Goal: Task Accomplishment & Management: Use online tool/utility

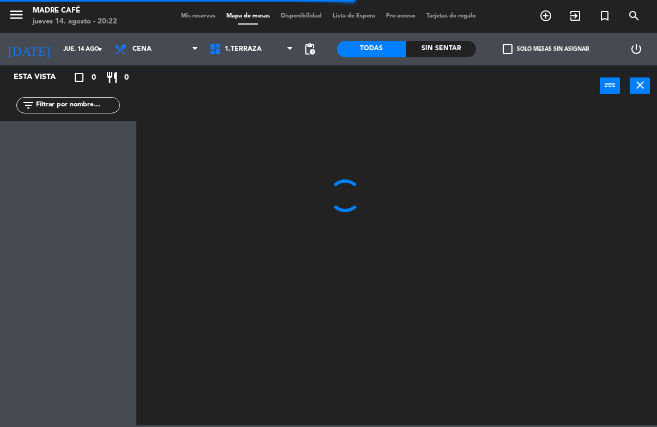
click at [91, 111] on input "text" at bounding box center [77, 105] width 85 height 12
click at [531, 147] on div at bounding box center [400, 265] width 514 height 320
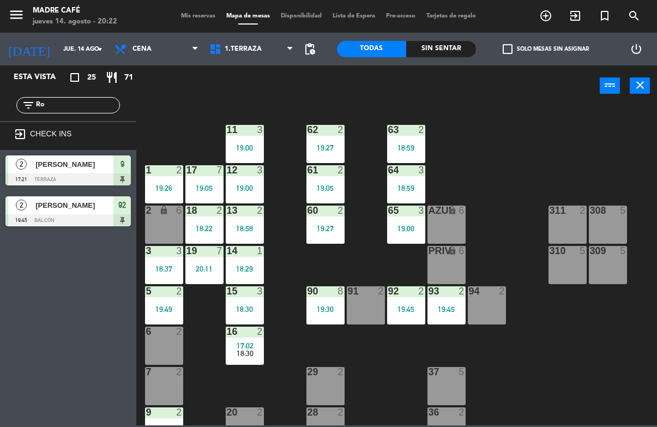
click at [97, 109] on input "Ro" at bounding box center [77, 105] width 85 height 12
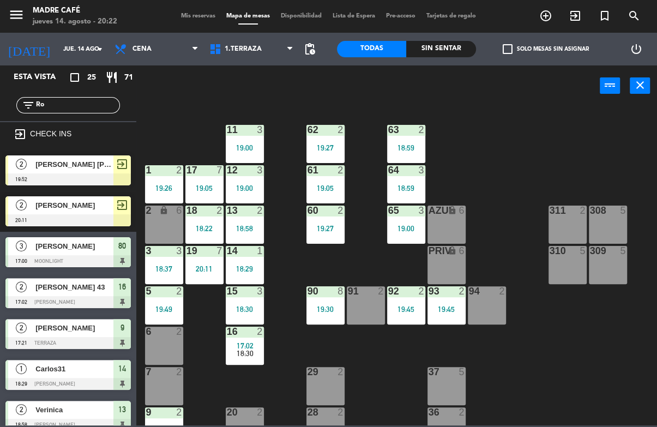
type input "R"
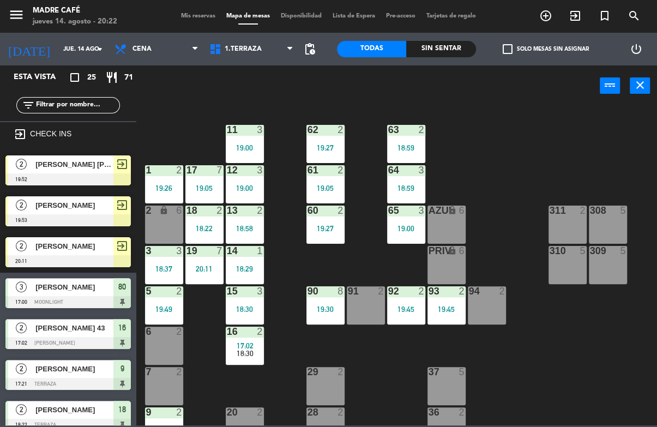
click at [514, 127] on div "11 3 19:00 63 2 18:59 62 2 19:27 12 3 19:00 1 2 19:26 61 2 19:05 64 3 18:59 17 …" at bounding box center [400, 265] width 514 height 320
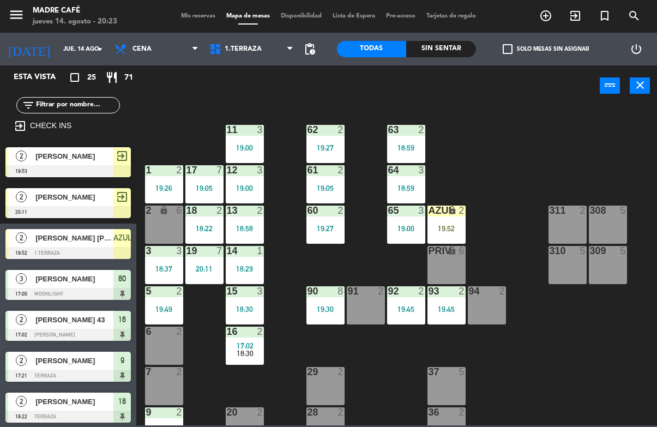
click at [466, 213] on div "2" at bounding box center [464, 211] width 18 height 10
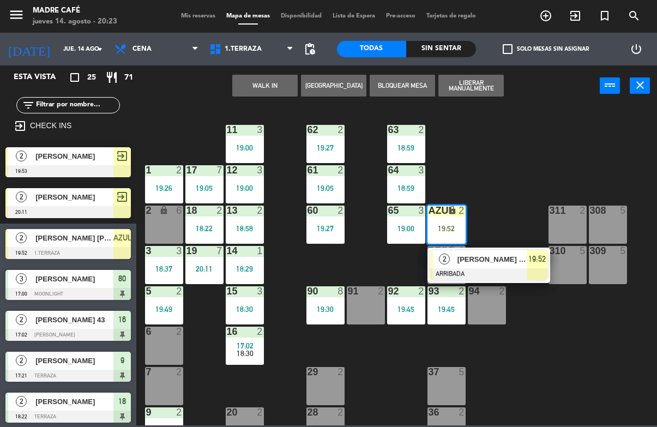
click at [453, 229] on div "19:52" at bounding box center [447, 229] width 38 height 8
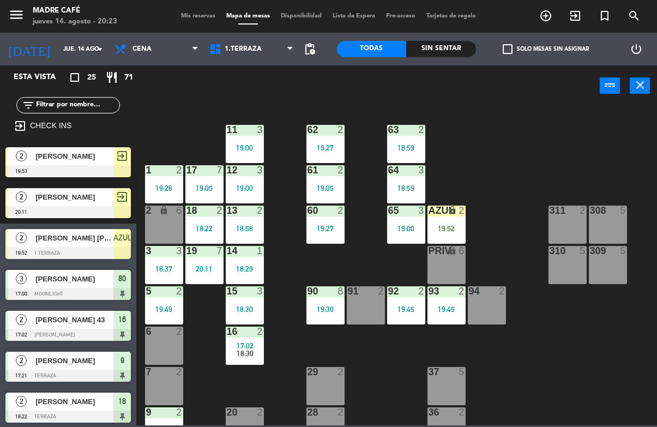
click at [448, 218] on div "AZUL lock 2 19:52" at bounding box center [447, 225] width 38 height 38
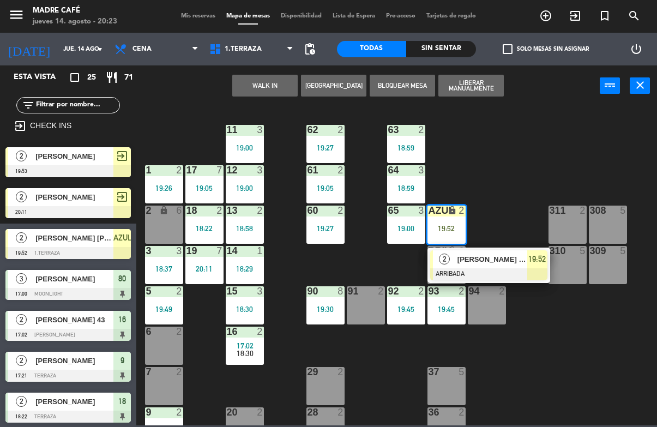
click at [486, 264] on span "[PERSON_NAME] [PERSON_NAME]" at bounding box center [493, 259] width 70 height 11
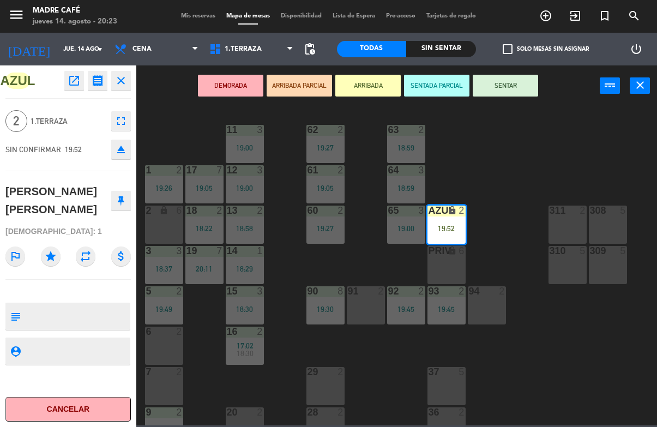
click at [521, 83] on button "SENTAR" at bounding box center [505, 86] width 65 height 22
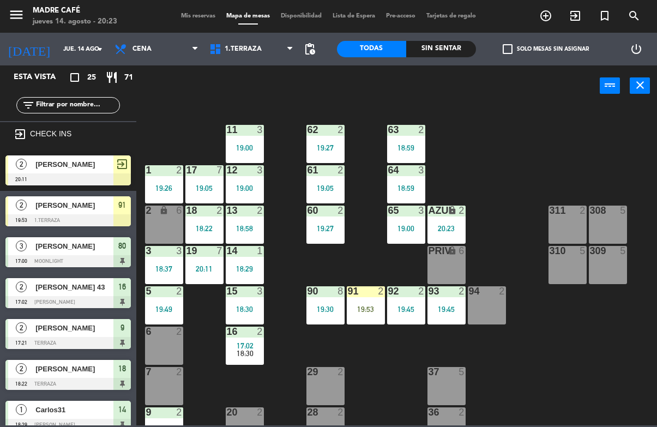
click at [368, 313] on div "19:53" at bounding box center [366, 309] width 38 height 8
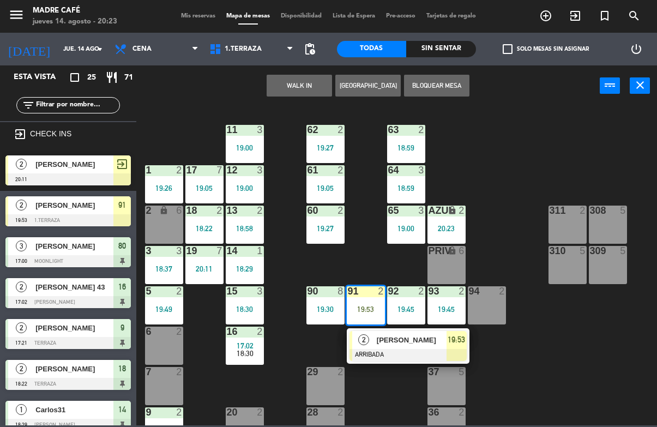
click at [379, 359] on div at bounding box center [408, 355] width 117 height 12
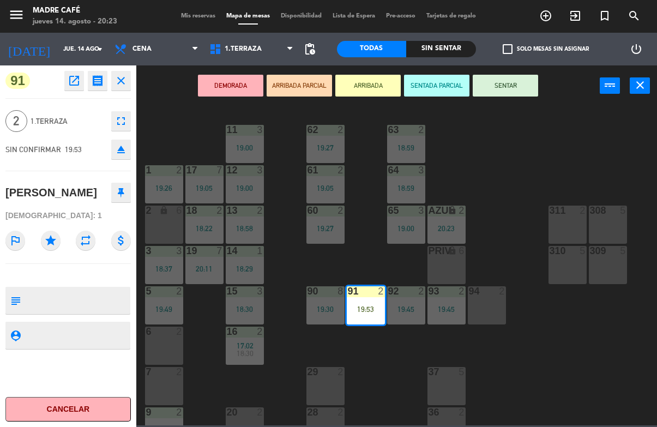
click at [518, 88] on button "SENTAR" at bounding box center [505, 86] width 65 height 22
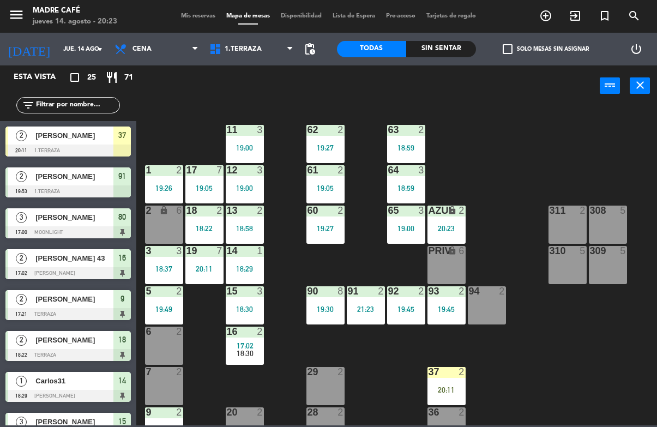
click at [447, 394] on div "20:11" at bounding box center [447, 390] width 38 height 8
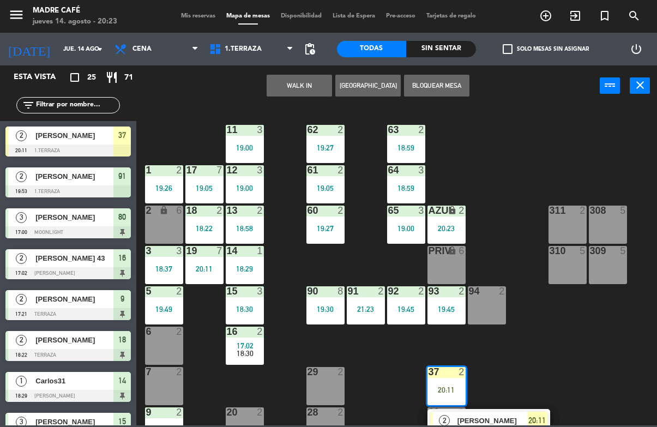
click at [461, 420] on span "[PERSON_NAME]" at bounding box center [493, 420] width 70 height 11
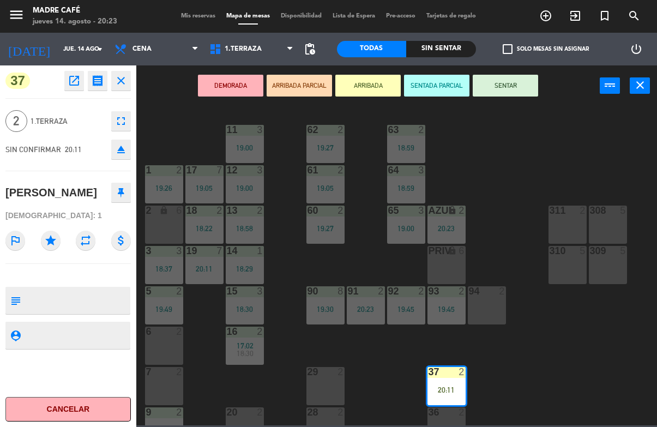
click at [500, 79] on button "SENTAR" at bounding box center [505, 86] width 65 height 22
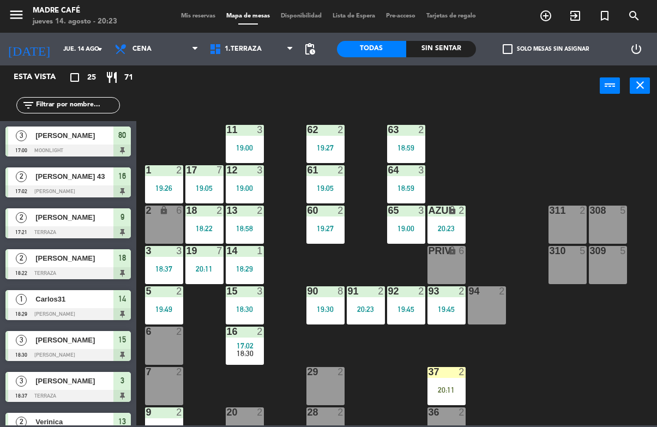
scroll to position [240, 0]
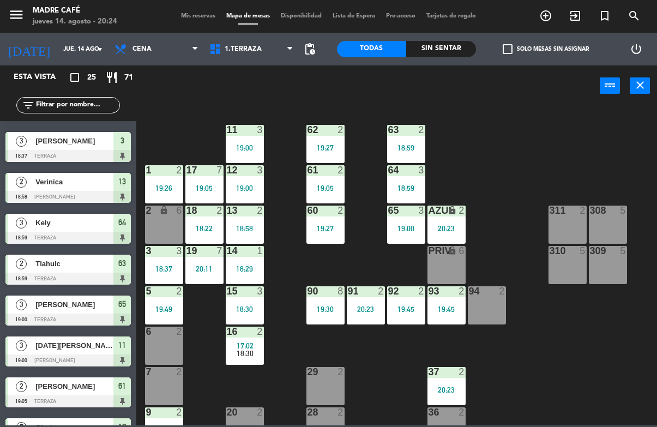
click at [99, 123] on div "3 [PERSON_NAME] 18:30 [PERSON_NAME] 15" at bounding box center [68, 106] width 136 height 41
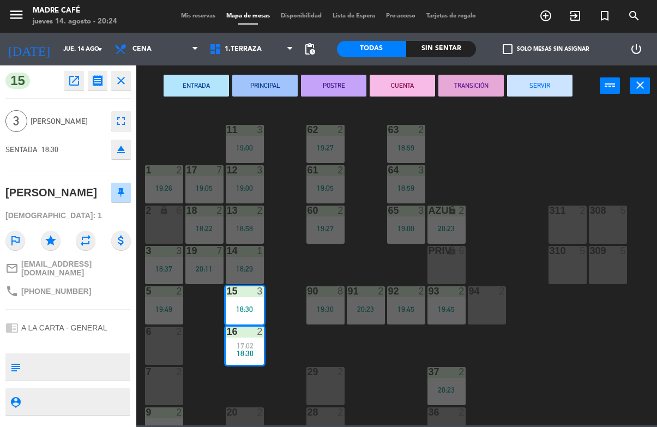
click at [123, 87] on icon "close" at bounding box center [121, 80] width 13 height 13
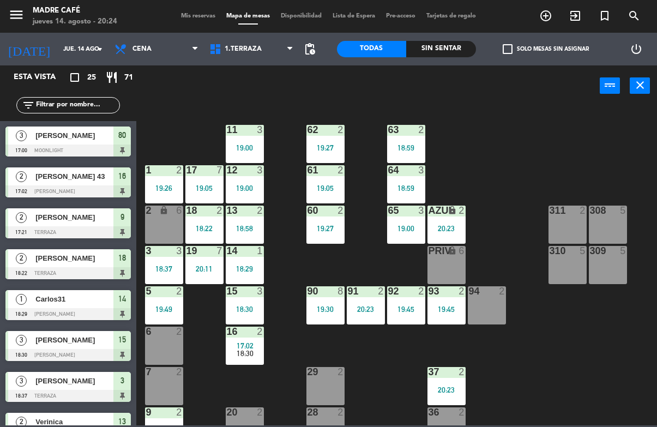
click at [71, 111] on input "text" at bounding box center [77, 105] width 85 height 12
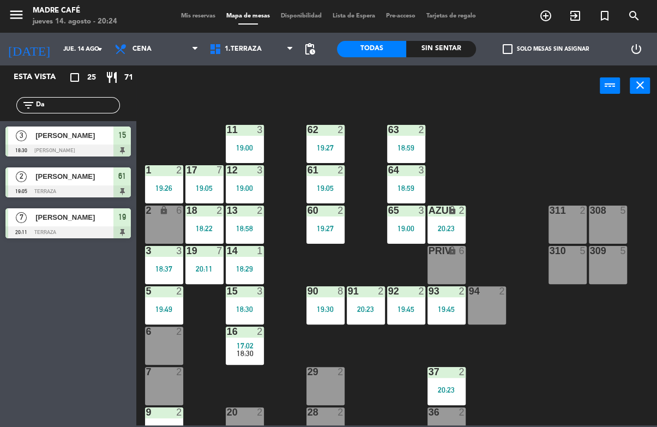
click at [94, 110] on input "Da" at bounding box center [77, 105] width 85 height 12
type input "D"
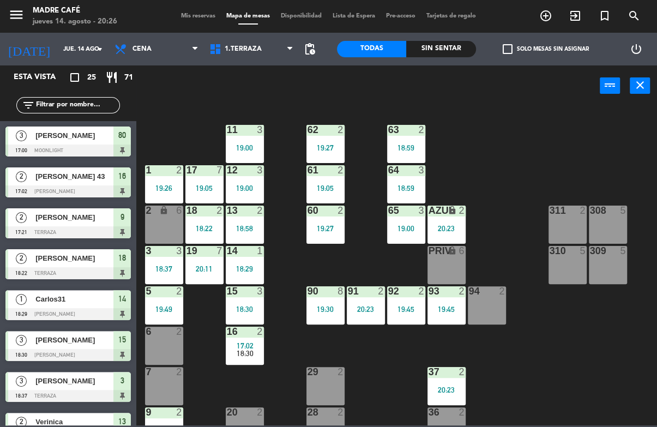
click at [68, 91] on div "filter_list" at bounding box center [68, 105] width 136 height 32
click at [73, 106] on input "text" at bounding box center [77, 105] width 85 height 12
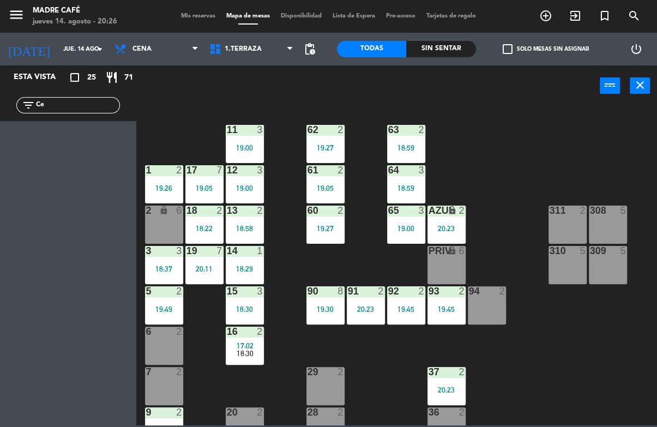
type input "C"
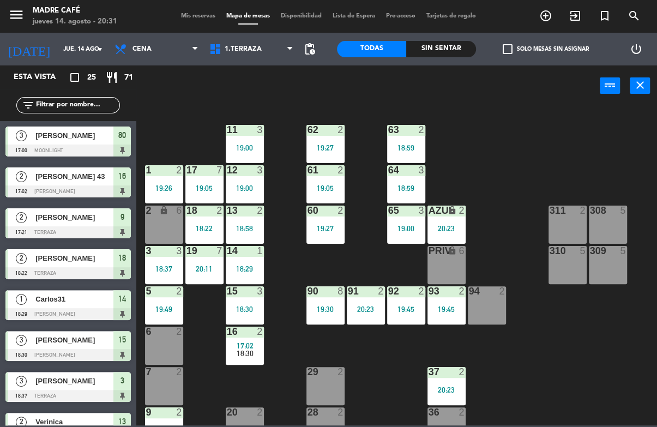
click at [69, 111] on input "text" at bounding box center [77, 105] width 85 height 12
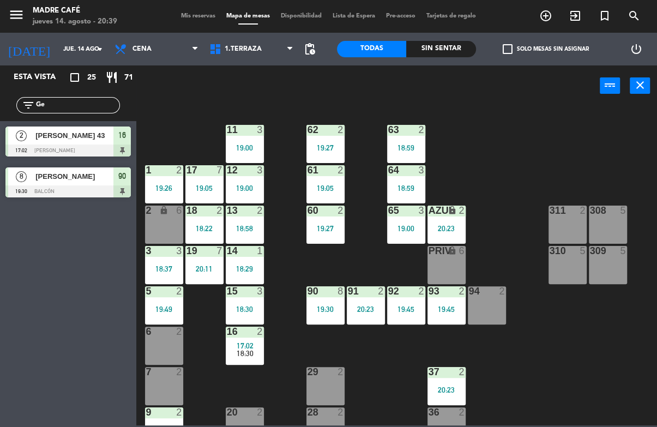
type input "G"
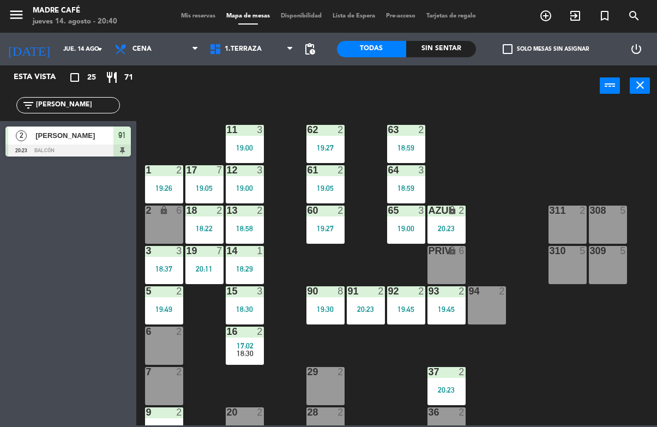
type input "[PERSON_NAME]"
click at [79, 122] on div "2 [PERSON_NAME] 20:23 Balcón 91" at bounding box center [68, 141] width 136 height 41
click at [73, 99] on input "[PERSON_NAME]" at bounding box center [77, 105] width 85 height 12
click at [95, 101] on input "[PERSON_NAME]" at bounding box center [77, 105] width 85 height 12
type input "P"
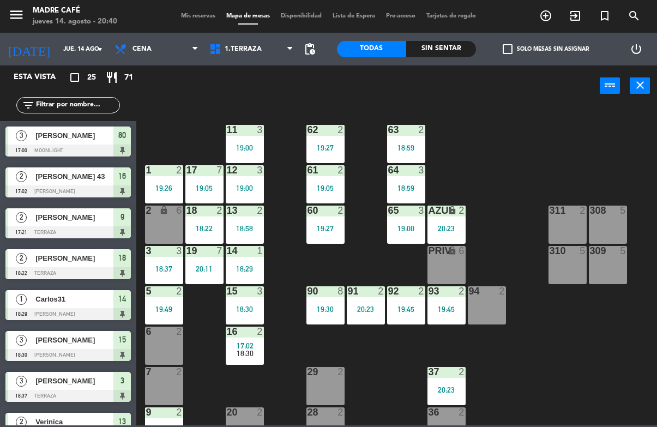
scroll to position [0, 0]
click at [69, 107] on input "text" at bounding box center [77, 105] width 85 height 12
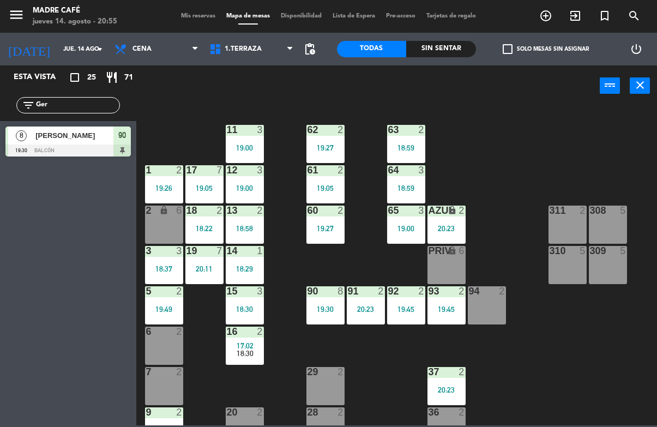
type input "Ger"
click at [552, 18] on icon "exit_to_app" at bounding box center [545, 15] width 13 height 13
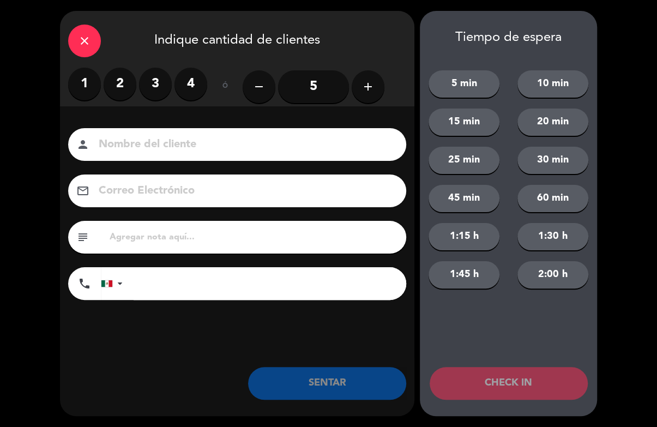
click at [200, 95] on label "4" at bounding box center [191, 84] width 33 height 33
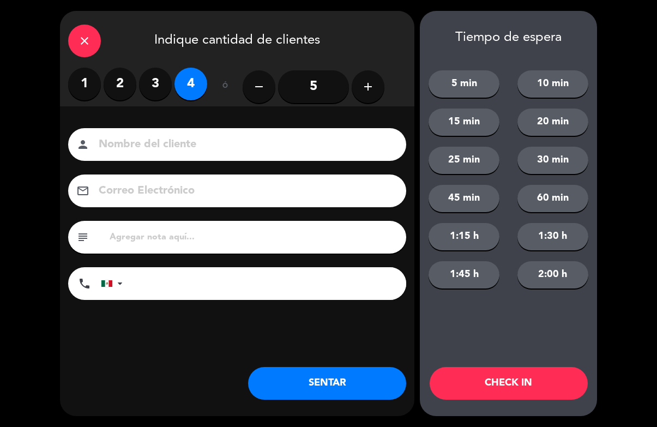
click at [187, 154] on input at bounding box center [245, 144] width 294 height 19
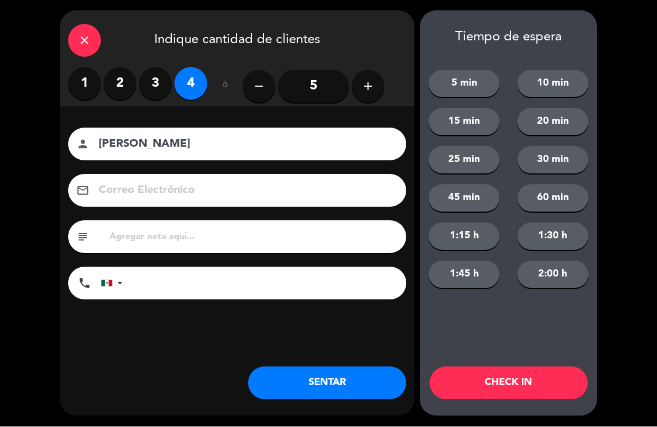
type input "[PERSON_NAME]"
click at [557, 383] on button "CHECK IN" at bounding box center [509, 383] width 158 height 33
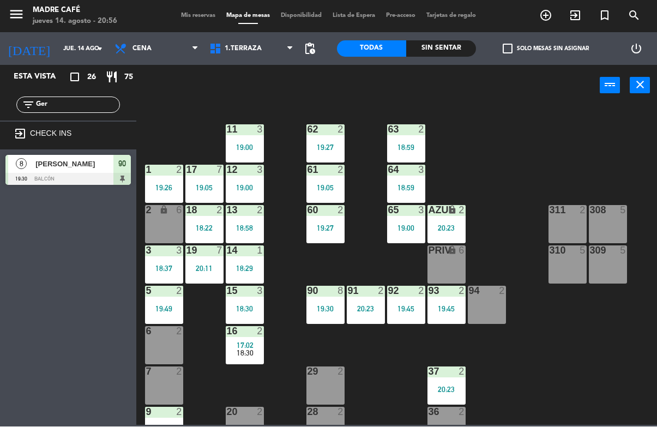
click at [101, 99] on input "Ger" at bounding box center [77, 105] width 85 height 12
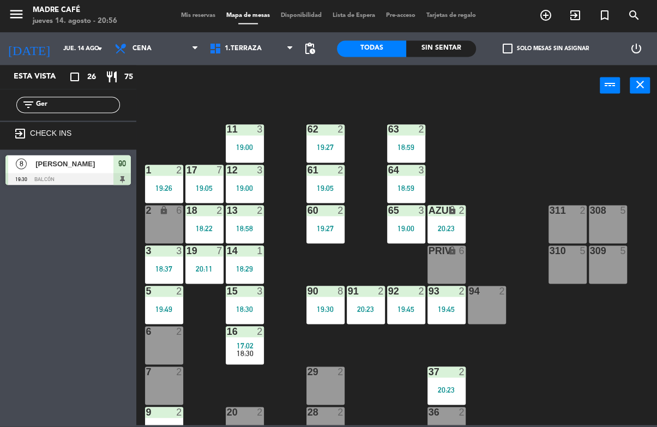
click at [94, 111] on input "Ger" at bounding box center [77, 105] width 85 height 12
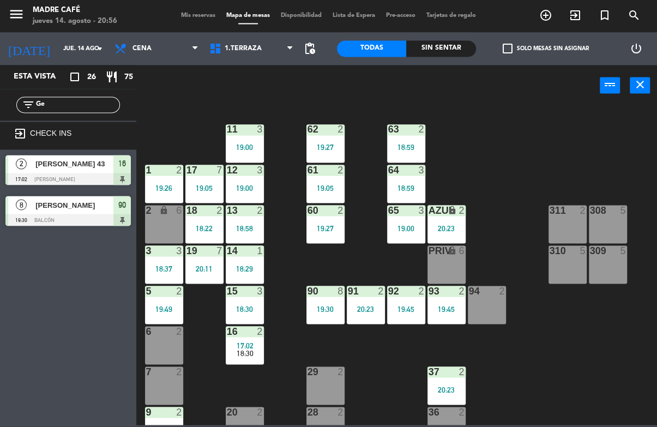
type input "G"
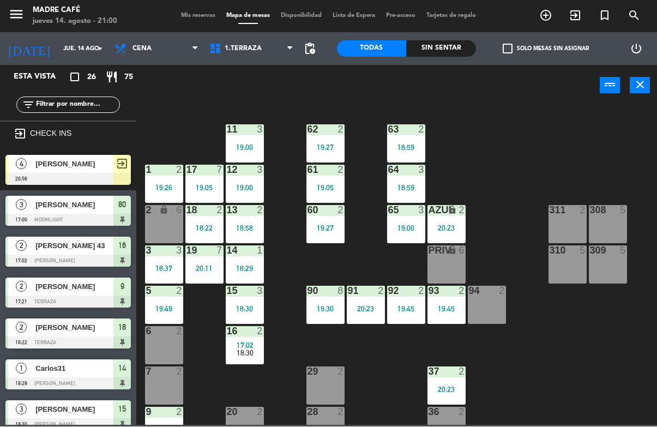
click at [552, 11] on icon "exit_to_app" at bounding box center [545, 15] width 13 height 13
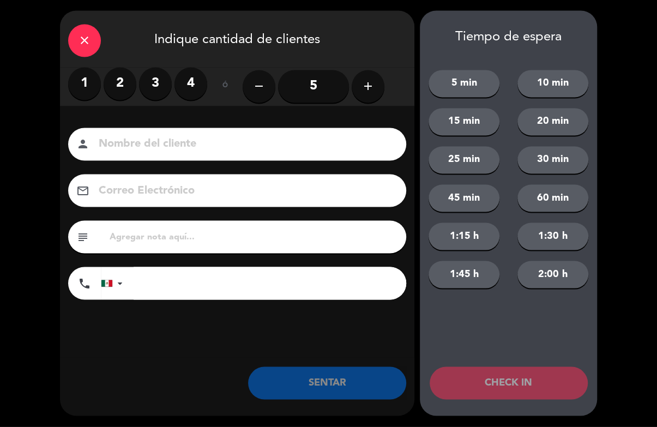
click at [117, 81] on label "2" at bounding box center [120, 84] width 33 height 33
click at [179, 152] on input at bounding box center [245, 144] width 294 height 19
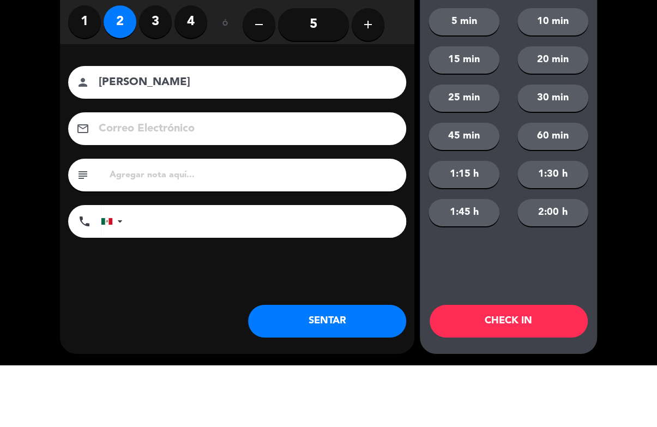
click at [195, 135] on input "[PERSON_NAME]" at bounding box center [245, 144] width 294 height 19
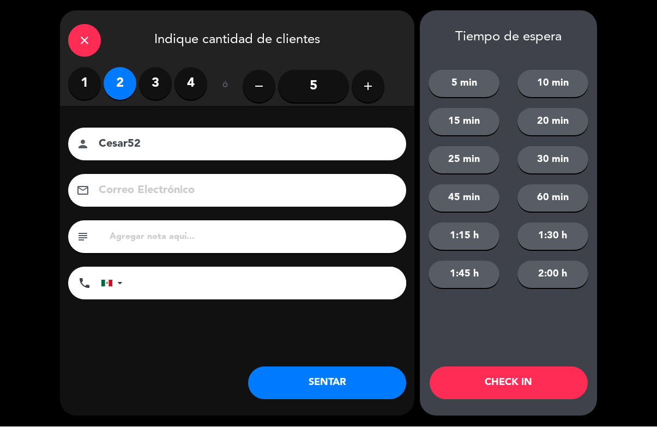
type input "Cesar52"
click at [516, 373] on button "CHECK IN" at bounding box center [509, 383] width 158 height 33
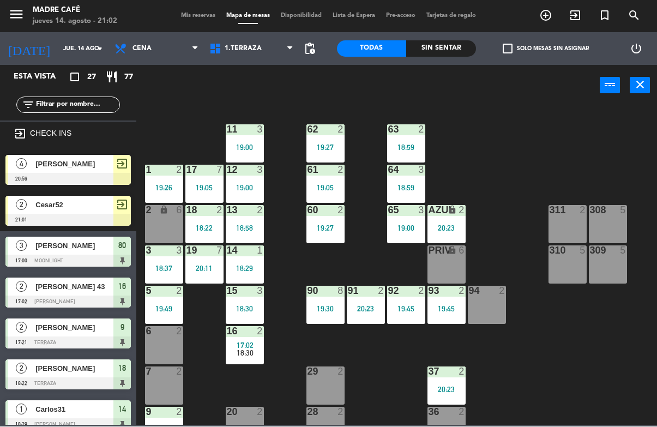
click at [574, 8] on span "exit_to_app" at bounding box center [575, 16] width 29 height 19
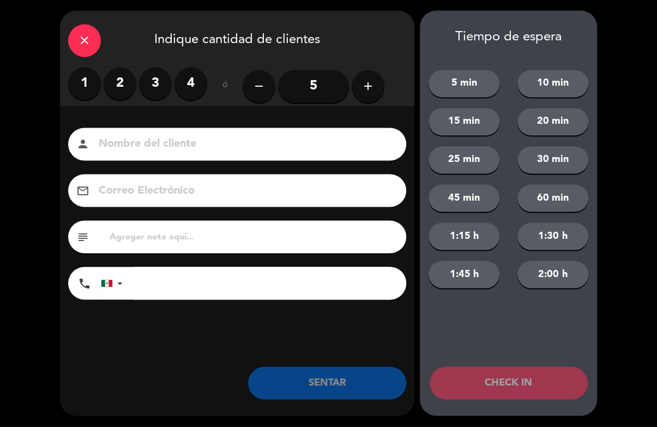
click at [126, 81] on label "2" at bounding box center [120, 84] width 33 height 33
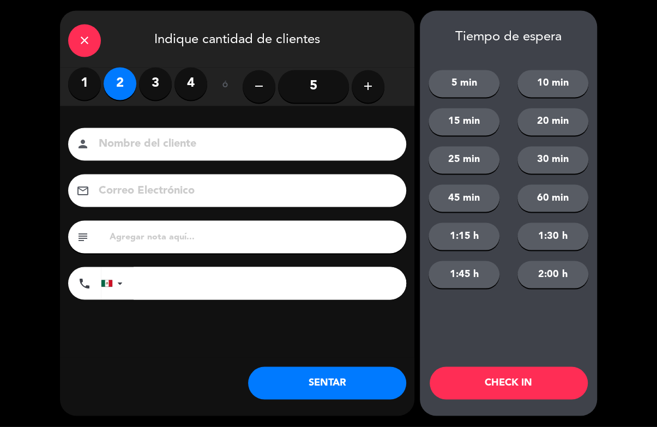
click at [153, 153] on input at bounding box center [245, 144] width 294 height 19
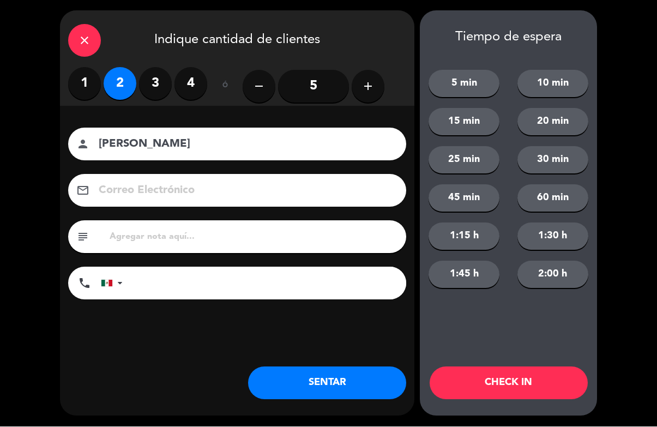
type input "[PERSON_NAME]"
click at [503, 394] on button "CHECK IN" at bounding box center [509, 383] width 158 height 33
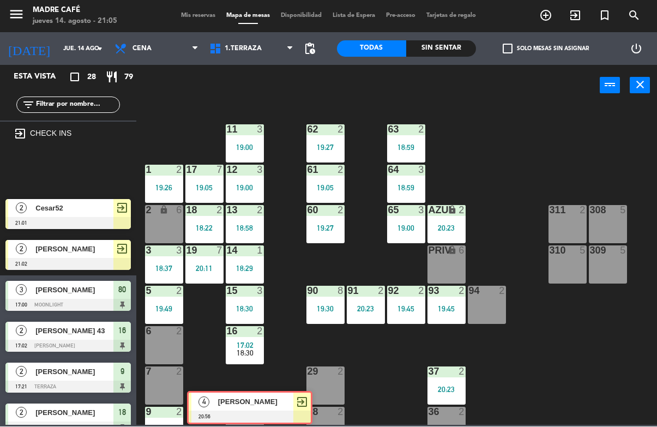
scroll to position [4, 0]
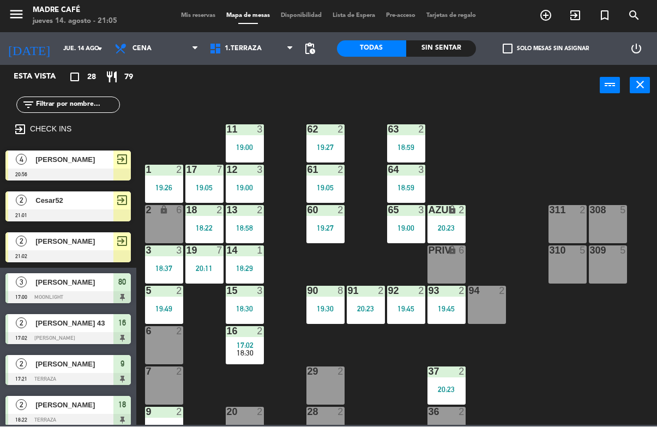
click at [177, 356] on div "6 2" at bounding box center [164, 346] width 38 height 38
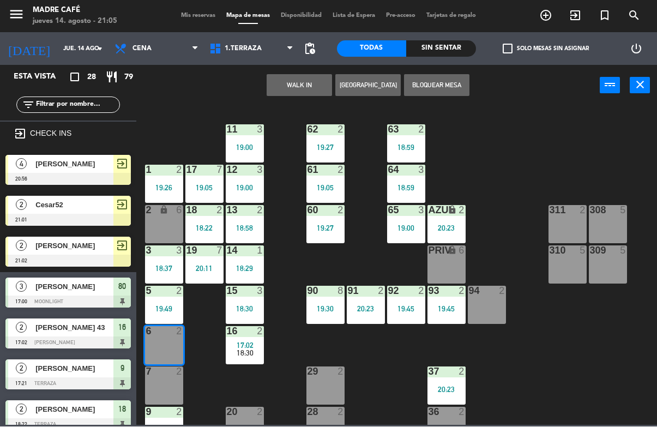
scroll to position [0, 0]
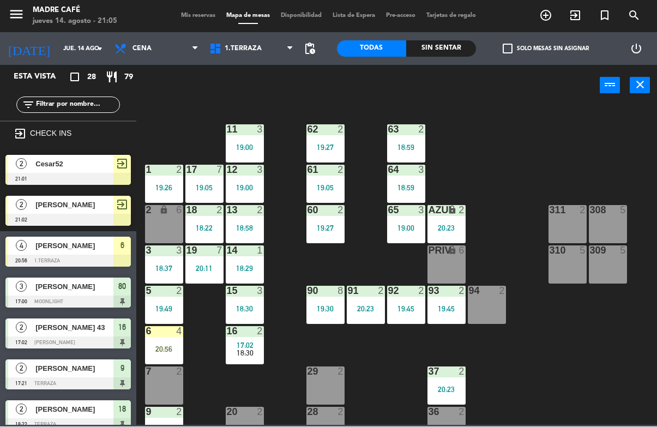
click at [173, 348] on div "20:56" at bounding box center [164, 350] width 38 height 8
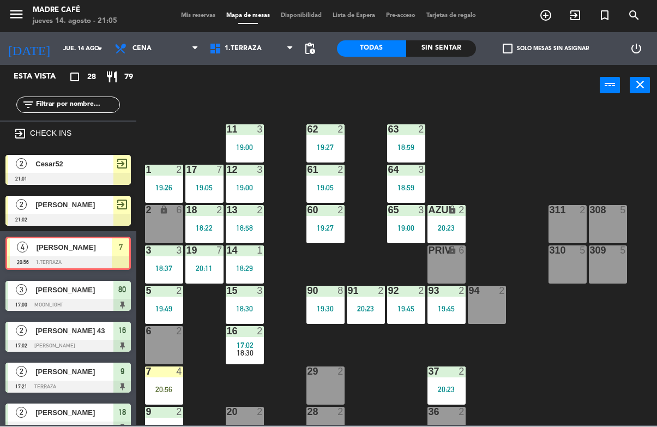
click at [166, 393] on div "20:56" at bounding box center [164, 390] width 38 height 8
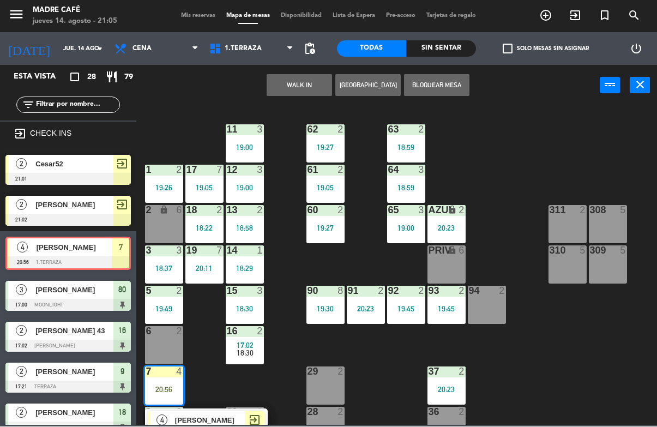
click at [207, 417] on span "[PERSON_NAME]" at bounding box center [210, 420] width 70 height 11
click at [166, 392] on div "20:56" at bounding box center [164, 390] width 38 height 8
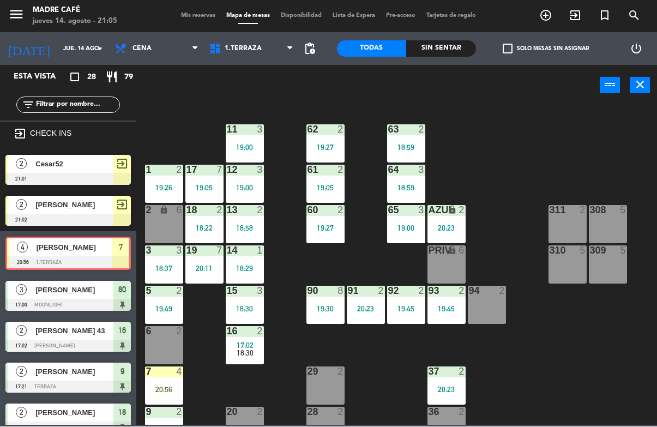
click at [152, 387] on div "20:56" at bounding box center [164, 390] width 38 height 8
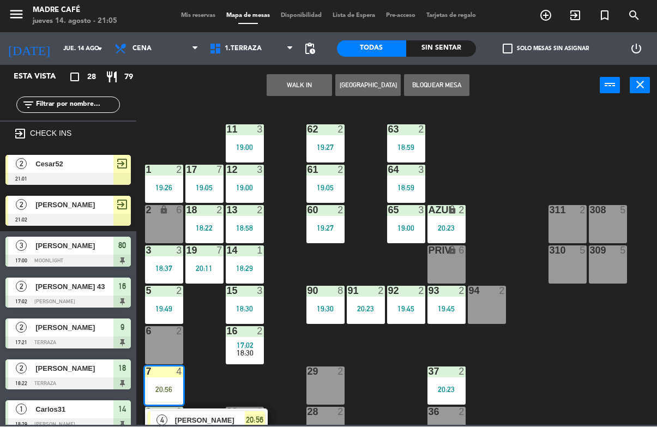
click at [220, 422] on span "[PERSON_NAME]" at bounding box center [210, 420] width 70 height 11
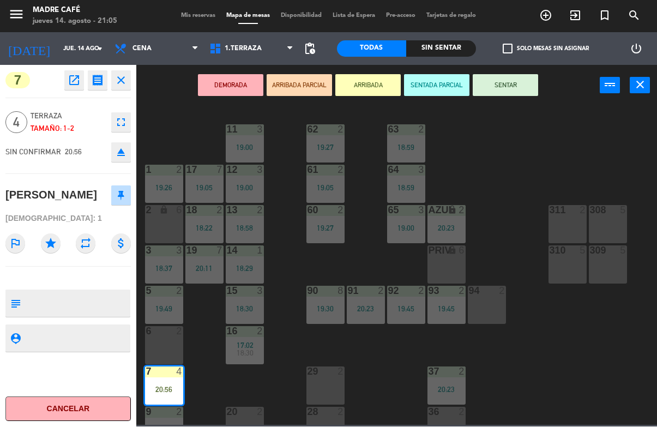
click at [518, 82] on button "SENTAR" at bounding box center [505, 86] width 65 height 22
